Goal: Information Seeking & Learning: Check status

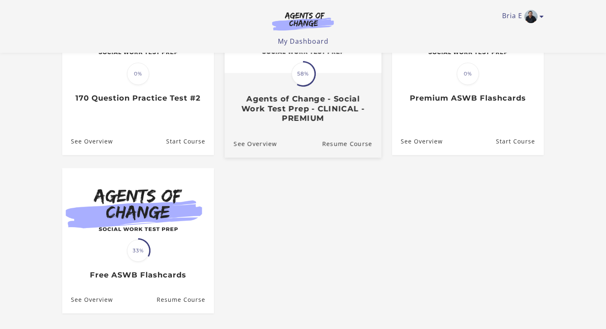
scroll to position [117, 0]
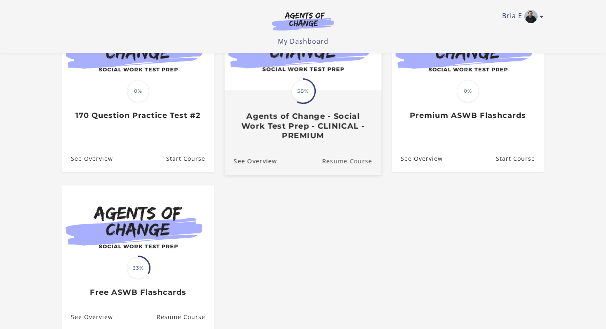
click at [335, 152] on link "Resume Course" at bounding box center [351, 161] width 59 height 28
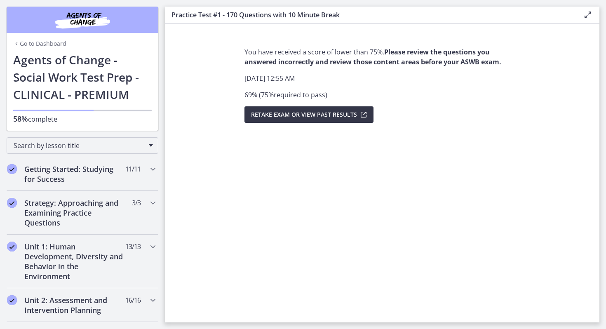
click at [349, 117] on span "Retake Exam OR View Past Results" at bounding box center [304, 115] width 106 height 10
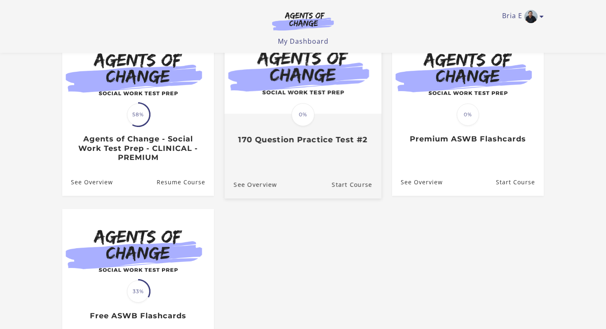
scroll to position [136, 0]
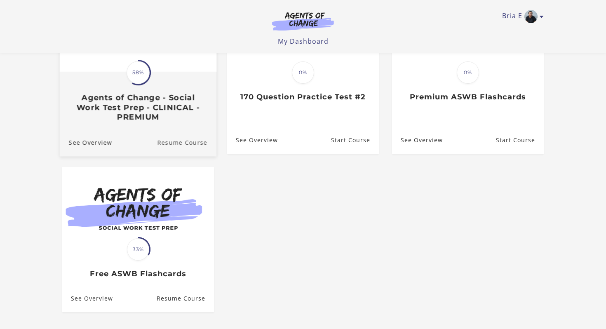
click at [183, 136] on link "Resume Course" at bounding box center [186, 143] width 59 height 28
